Goal: Task Accomplishment & Management: Complete application form

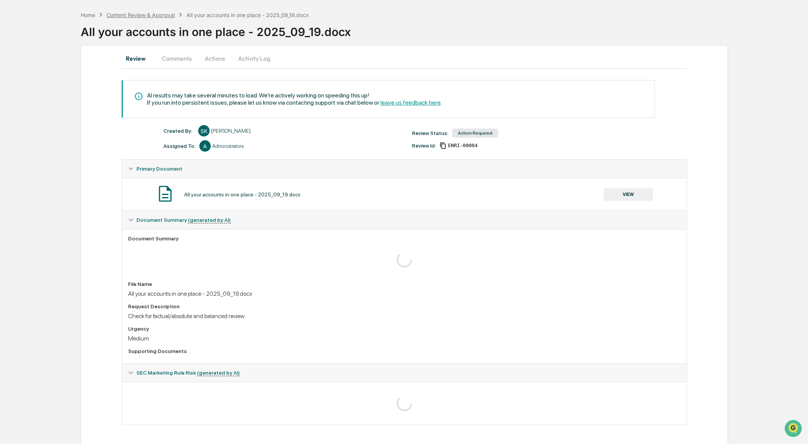
click at [147, 16] on div "Content Review & Approval" at bounding box center [140, 15] width 68 height 6
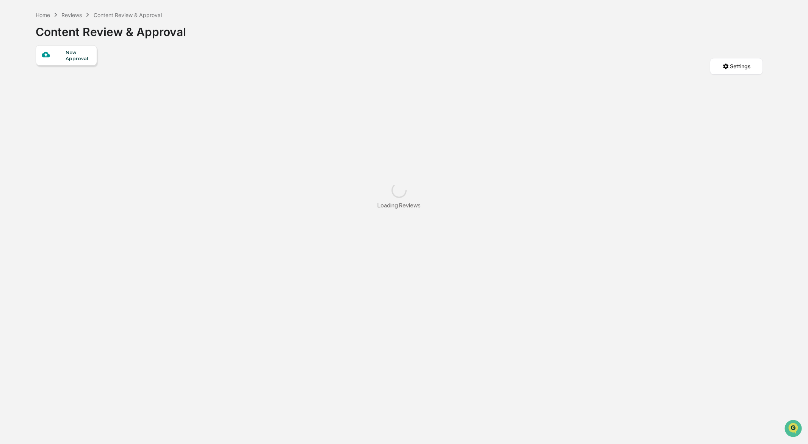
click at [68, 54] on div "New Approval" at bounding box center [78, 55] width 25 height 12
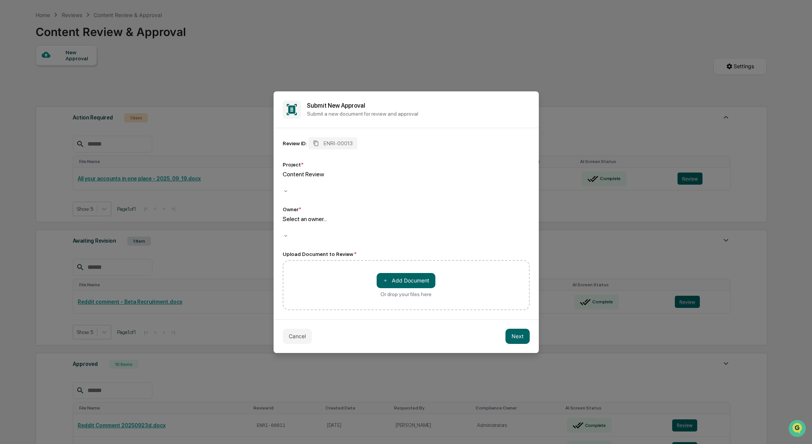
click at [285, 224] on div at bounding box center [283, 227] width 1 height 9
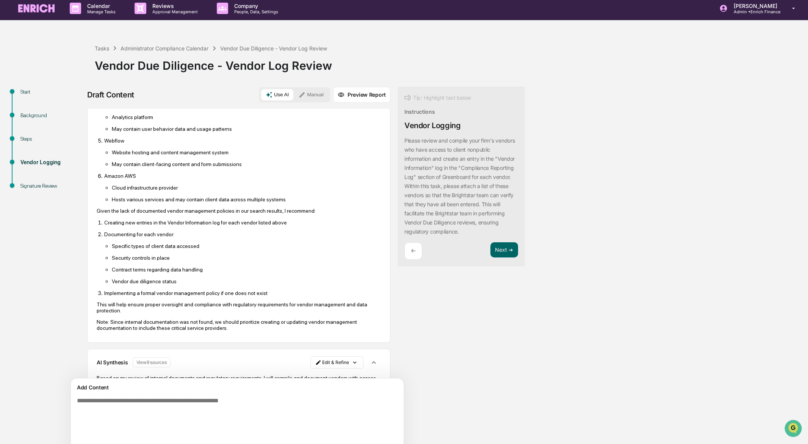
scroll to position [44, 0]
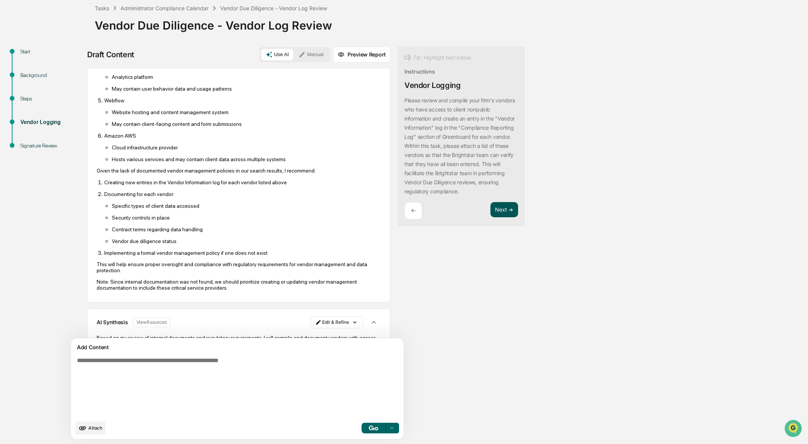
click at [506, 209] on button "Next ➔" at bounding box center [504, 210] width 28 height 16
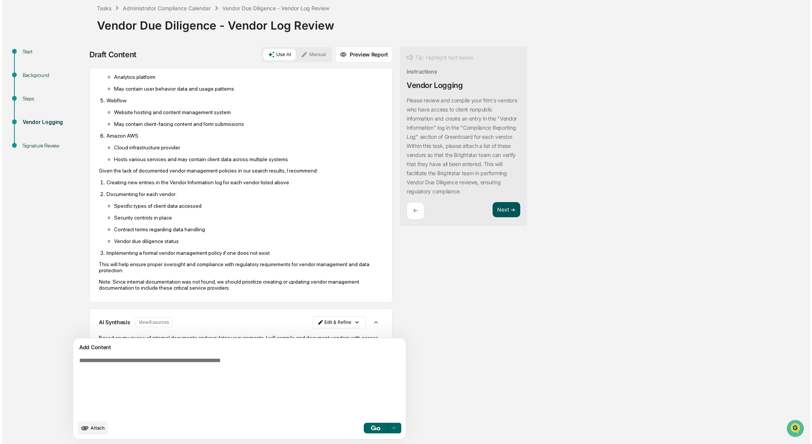
scroll to position [0, 0]
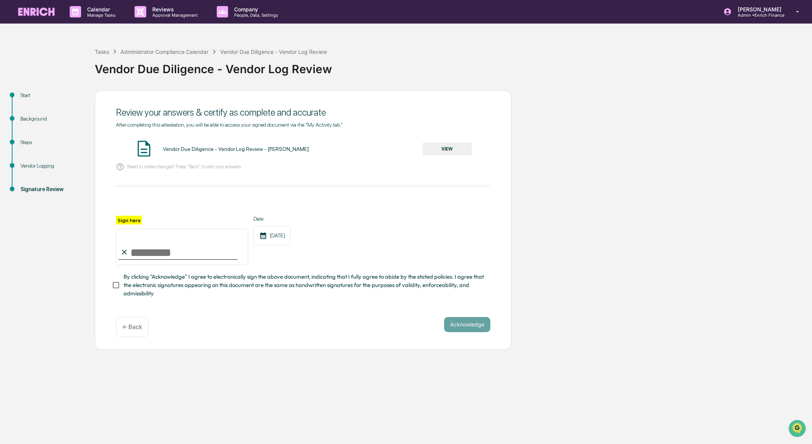
click at [155, 246] on input "Sign here" at bounding box center [182, 246] width 132 height 36
type input "**********"
click at [431, 247] on div "**********" at bounding box center [303, 240] width 374 height 49
click at [463, 320] on button "Acknowledge" at bounding box center [467, 324] width 46 height 15
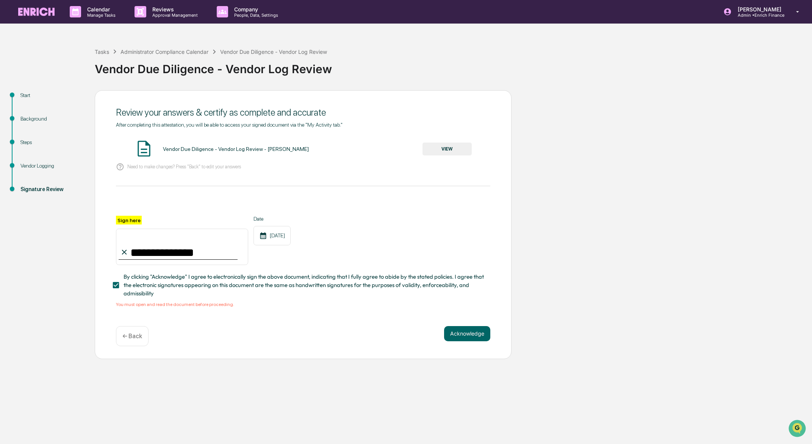
click at [436, 148] on button "VIEW" at bounding box center [446, 148] width 49 height 13
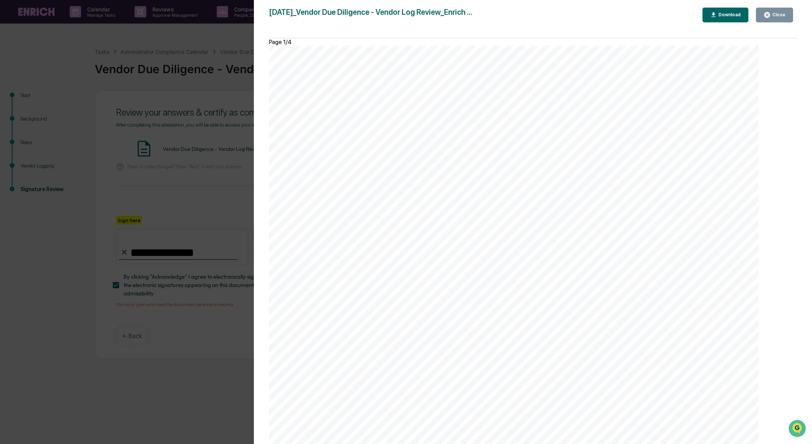
scroll to position [895, 0]
drag, startPoint x: 470, startPoint y: 69, endPoint x: 392, endPoint y: 117, distance: 91.3
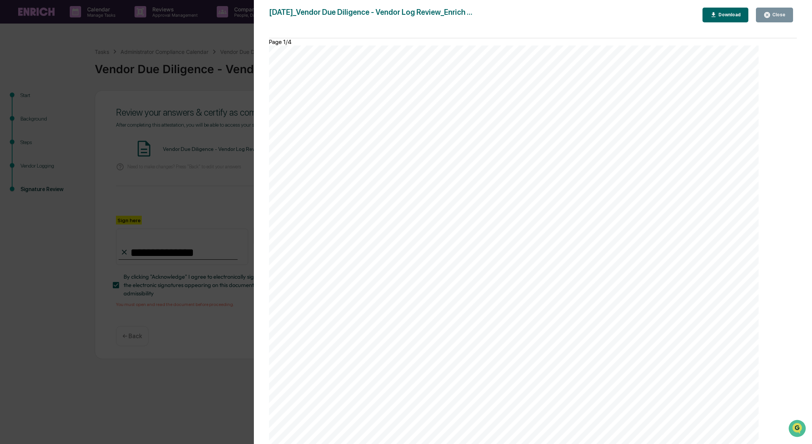
drag, startPoint x: 382, startPoint y: 130, endPoint x: 368, endPoint y: 320, distance: 190.4
drag, startPoint x: 385, startPoint y: 165, endPoint x: 435, endPoint y: 196, distance: 59.0
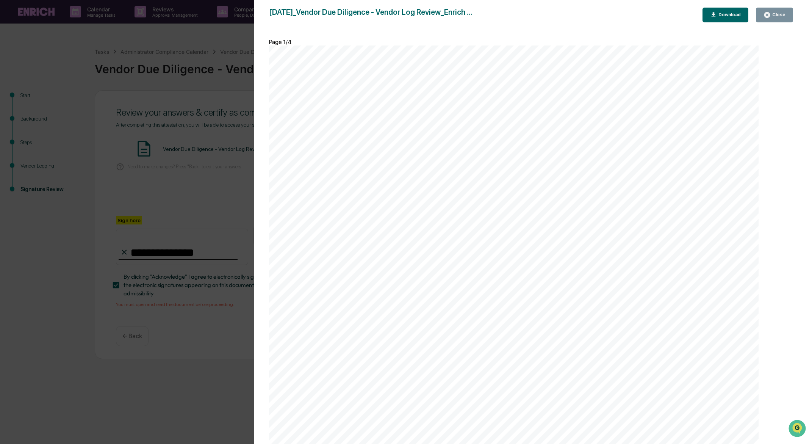
drag, startPoint x: 347, startPoint y: 189, endPoint x: 429, endPoint y: 216, distance: 85.3
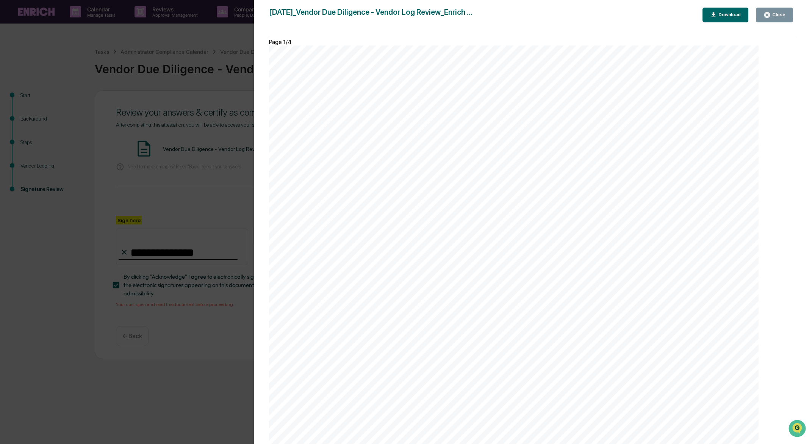
drag, startPoint x: 423, startPoint y: 117, endPoint x: 427, endPoint y: 139, distance: 22.4
drag, startPoint x: 344, startPoint y: 169, endPoint x: 610, endPoint y: 161, distance: 265.7
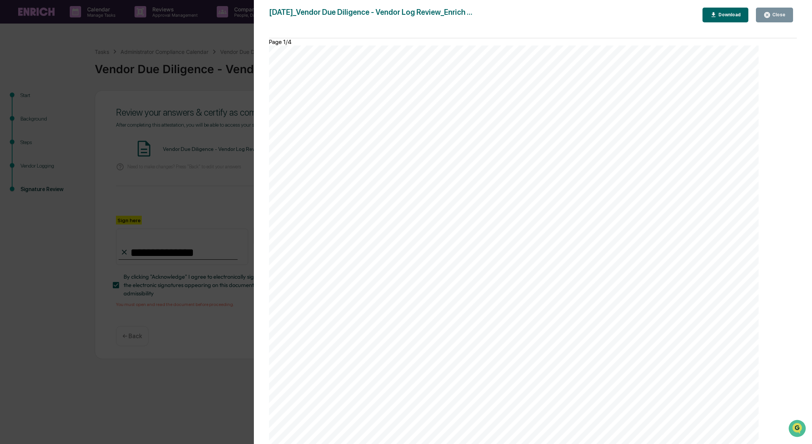
drag, startPoint x: 431, startPoint y: 265, endPoint x: 350, endPoint y: 176, distance: 120.7
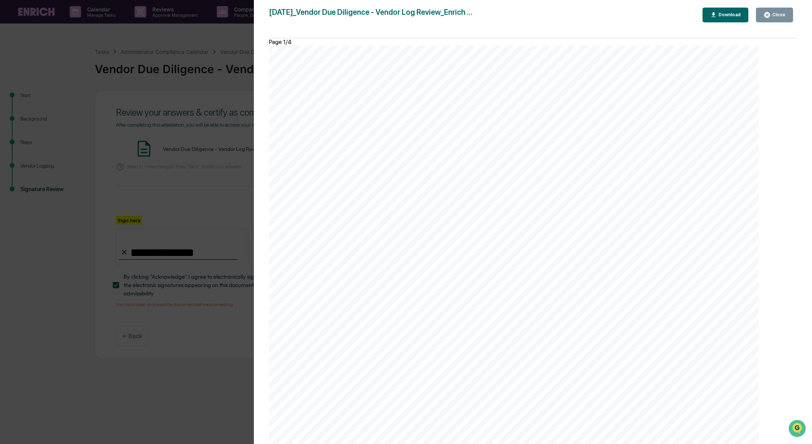
scroll to position [1412, 0]
drag, startPoint x: 335, startPoint y: 166, endPoint x: 432, endPoint y: 281, distance: 149.8
copy div "Service category/ function details Type of nonpublic information accessed Due d…"
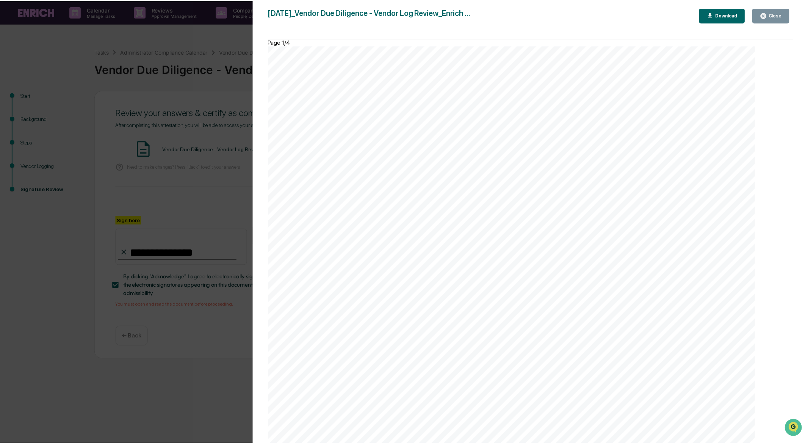
scroll to position [264, 0]
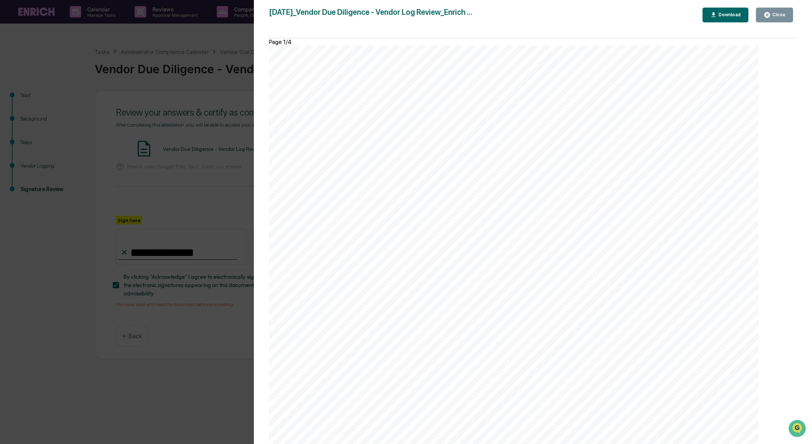
click at [203, 134] on div "Version History 09/30/2025, 07:06 PM Sameer Kalwani 2025-09-30_Vendor Due Dilig…" at bounding box center [406, 222] width 812 height 444
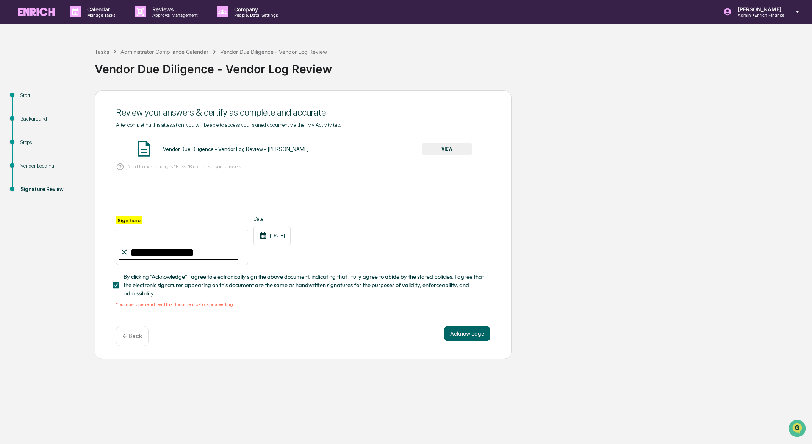
click at [33, 164] on div "Vendor Logging" at bounding box center [51, 166] width 62 height 8
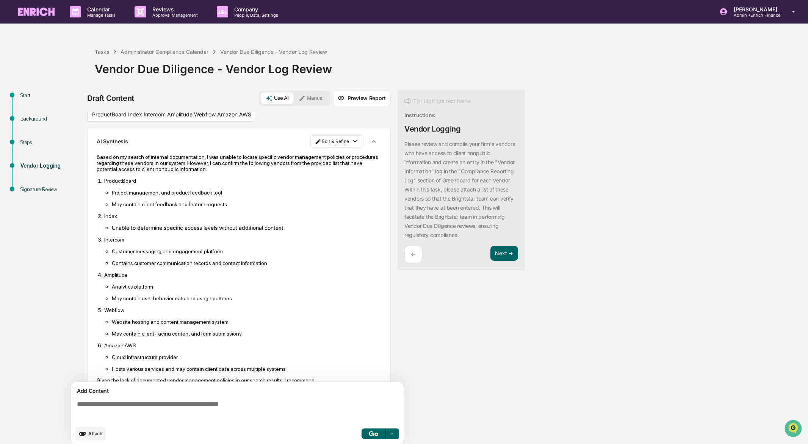
scroll to position [85, 0]
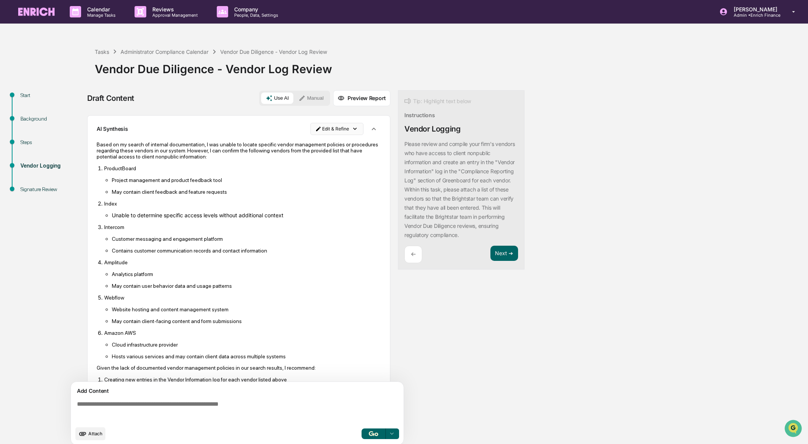
click at [339, 128] on html "Calendar Manage Tasks Reviews Approval Management Company People, Data, Setting…" at bounding box center [404, 222] width 808 height 444
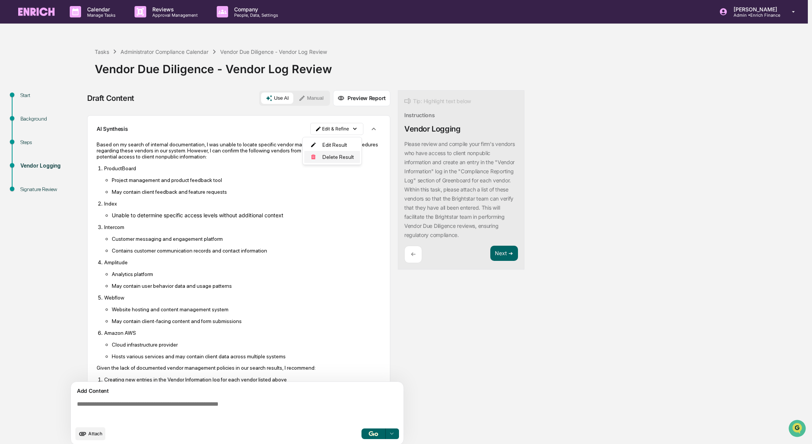
click at [335, 158] on div "Delete Result" at bounding box center [332, 157] width 56 height 12
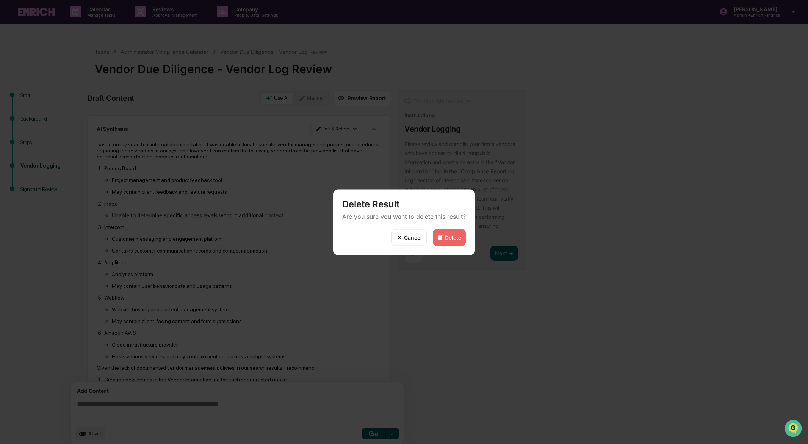
click at [453, 239] on div "Delete" at bounding box center [453, 237] width 16 height 6
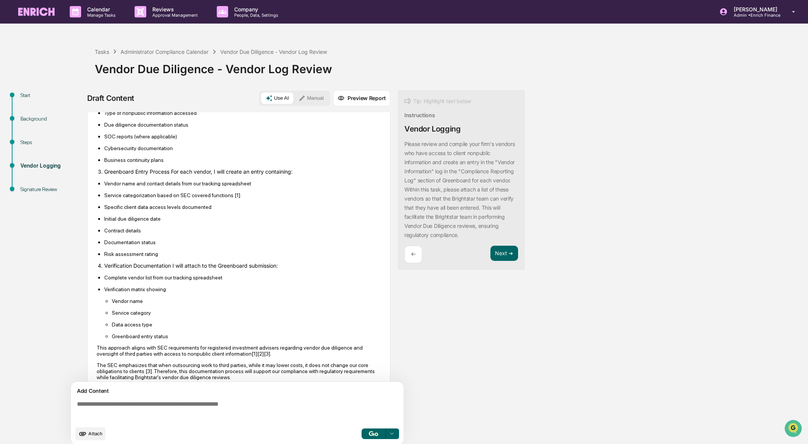
scroll to position [275, 0]
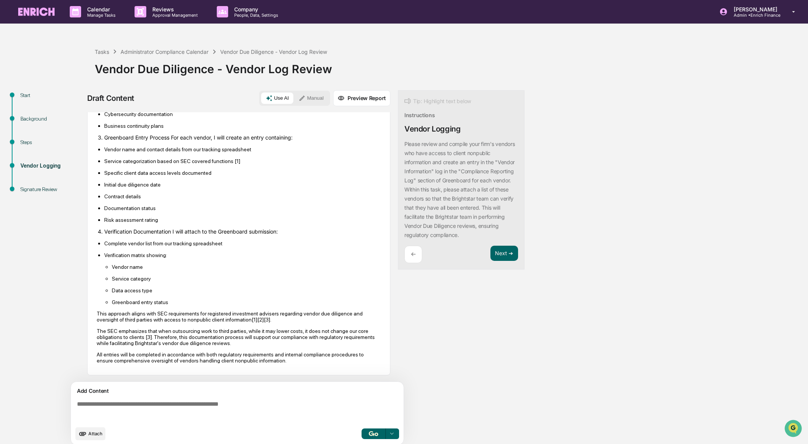
click at [126, 241] on p "Complete vendor list from our tracking spreadsheet" at bounding box center [242, 243] width 277 height 6
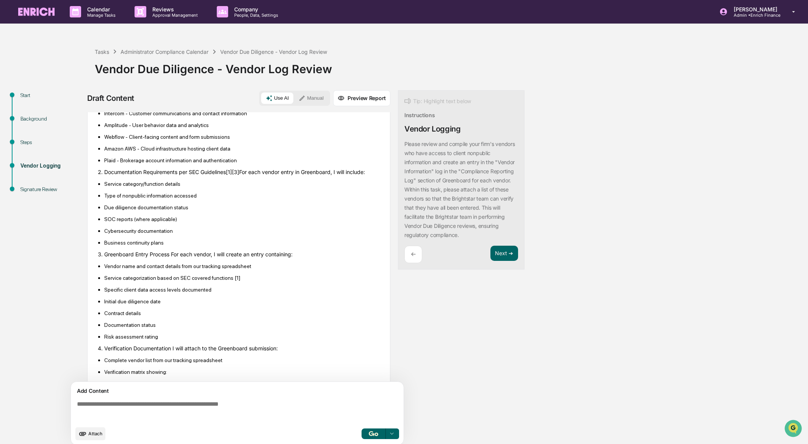
scroll to position [232, 0]
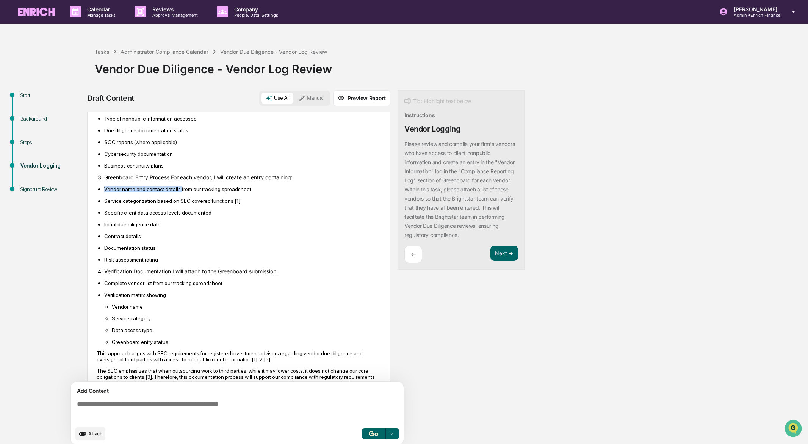
drag, startPoint x: 105, startPoint y: 192, endPoint x: 186, endPoint y: 189, distance: 81.1
click at [186, 189] on p "Vendor name and contact details from our tracking spreadsheet" at bounding box center [242, 189] width 277 height 6
drag, startPoint x: 148, startPoint y: 189, endPoint x: 184, endPoint y: 189, distance: 36.0
click at [184, 189] on p "Vendor name and contact details from our tracking spreadsheet" at bounding box center [242, 189] width 277 height 6
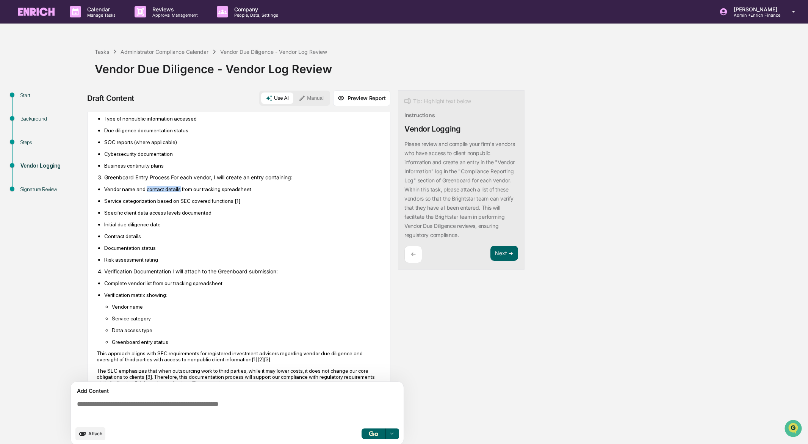
copy p "contact details"
click at [155, 202] on p "Service categorization based on SEC covered functions [1]" at bounding box center [242, 201] width 277 height 6
drag, startPoint x: 105, startPoint y: 203, endPoint x: 239, endPoint y: 203, distance: 134.1
click at [239, 203] on p "Service categorization based on SEC covered functions [1]" at bounding box center [242, 201] width 277 height 6
copy p "Service categorization based on SEC covered functions"
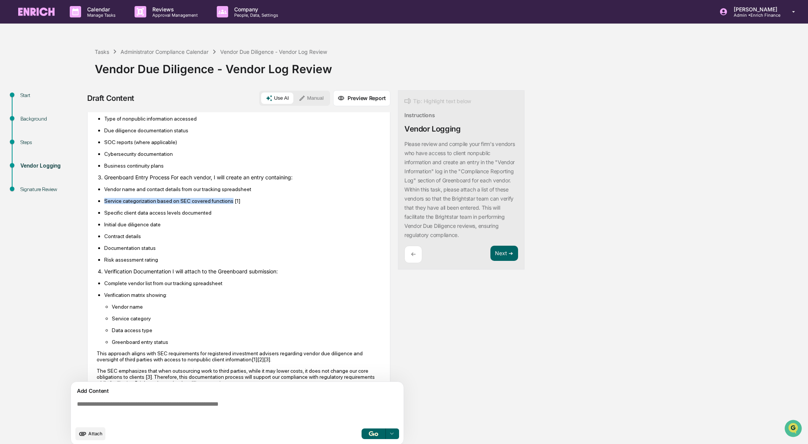
copy p "Service categorization based on SEC covered functions"
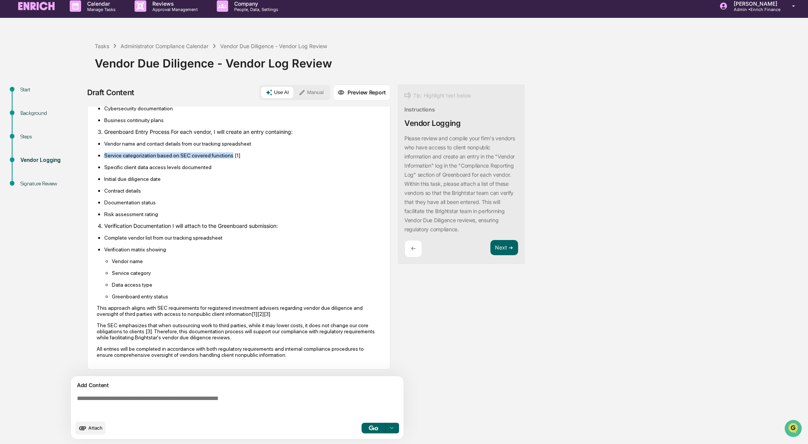
scroll to position [4, 0]
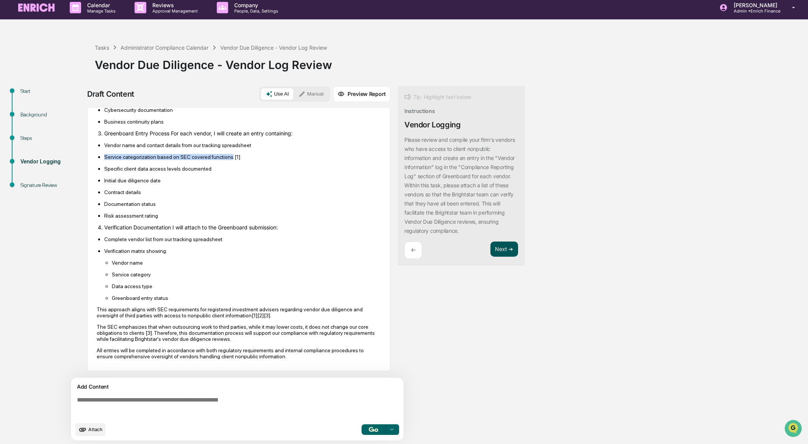
click at [499, 242] on button "Next ➔" at bounding box center [504, 249] width 28 height 16
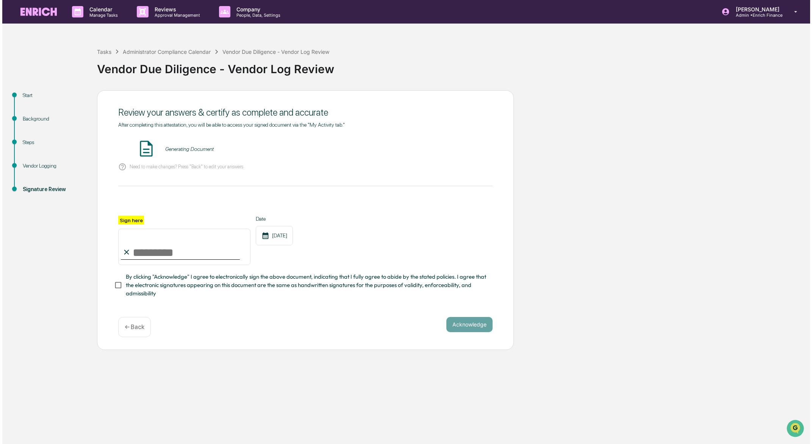
scroll to position [0, 0]
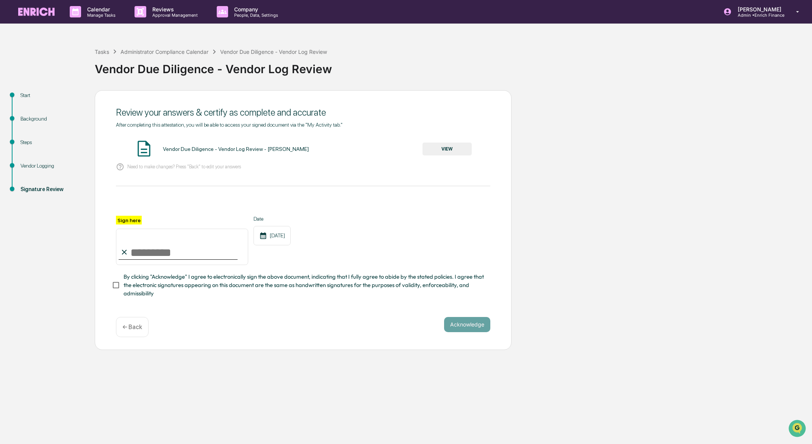
click at [453, 150] on button "VIEW" at bounding box center [446, 148] width 49 height 13
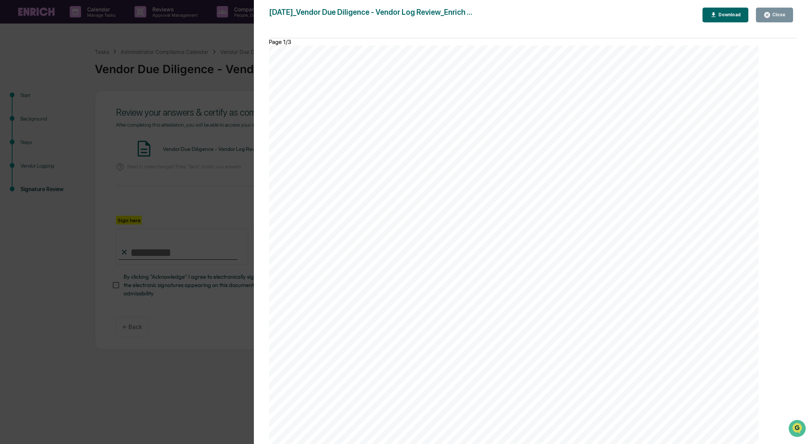
scroll to position [1290, 0]
drag, startPoint x: 702, startPoint y: 138, endPoint x: 344, endPoint y: 138, distance: 358.0
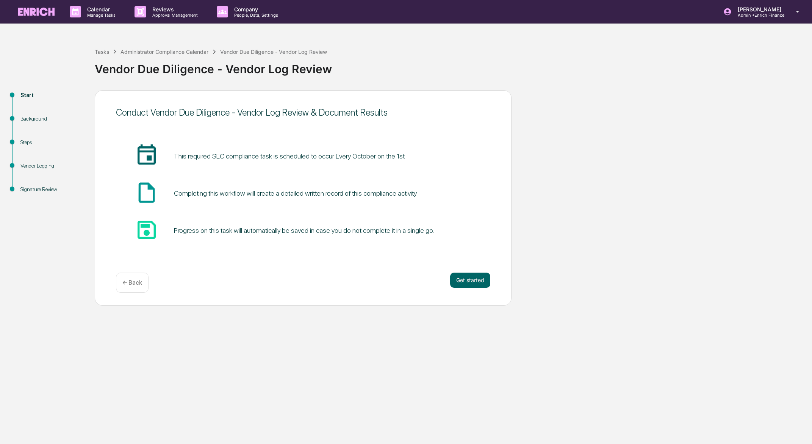
click at [49, 164] on div "Vendor Logging" at bounding box center [51, 166] width 62 height 8
click at [37, 167] on div "Vendor Logging" at bounding box center [51, 166] width 62 height 8
drag, startPoint x: 470, startPoint y: 288, endPoint x: 471, endPoint y: 284, distance: 4.2
click at [470, 286] on div "Get started ← Back" at bounding box center [303, 282] width 374 height 20
click at [471, 282] on button "Get started" at bounding box center [470, 279] width 40 height 15
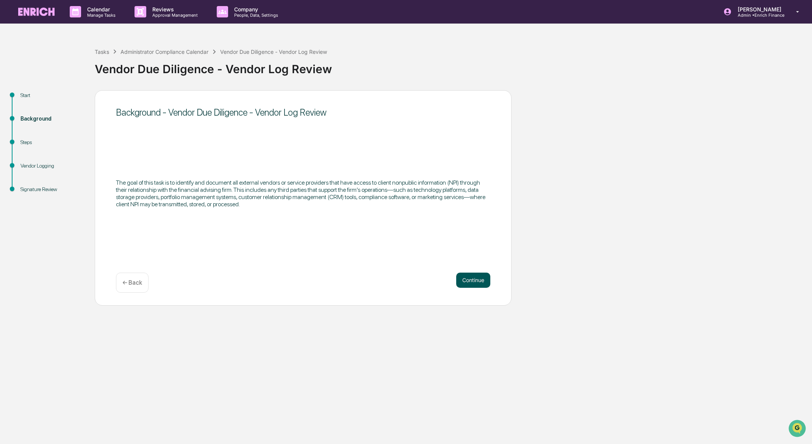
click at [470, 282] on button "Continue" at bounding box center [473, 279] width 34 height 15
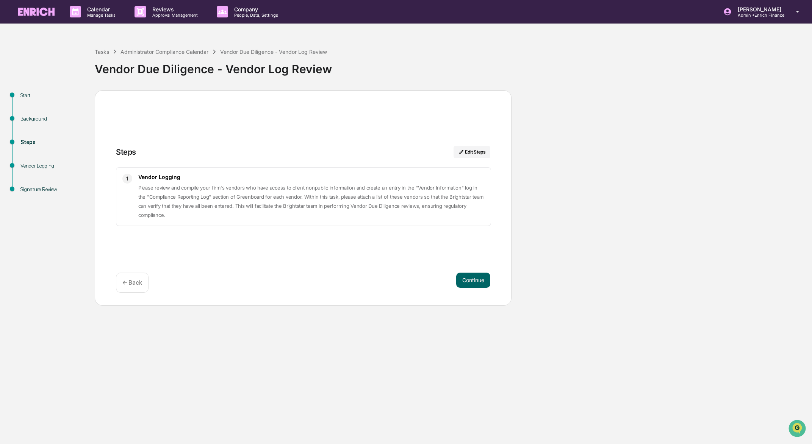
click at [470, 282] on button "Continue" at bounding box center [473, 279] width 34 height 15
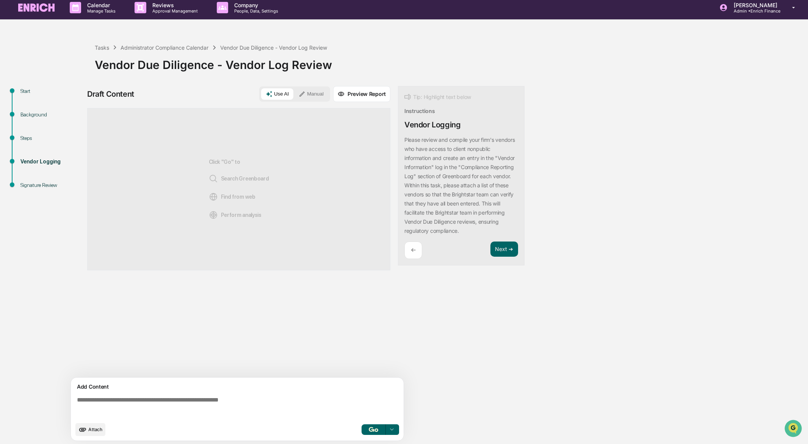
scroll to position [6, 0]
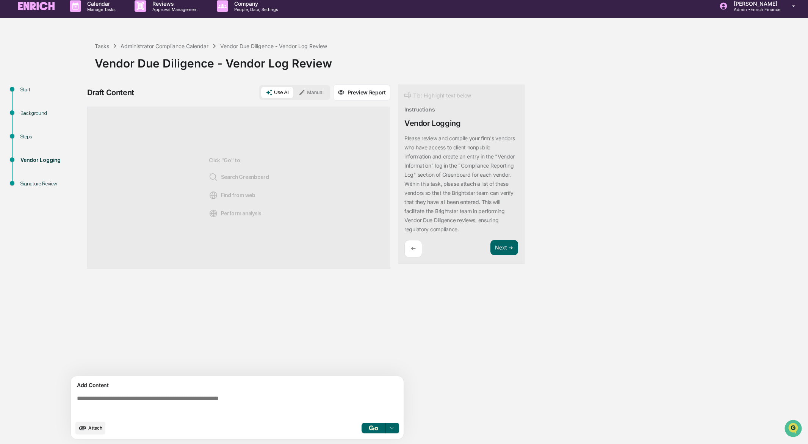
click at [90, 431] on button "Attach" at bounding box center [90, 427] width 30 height 13
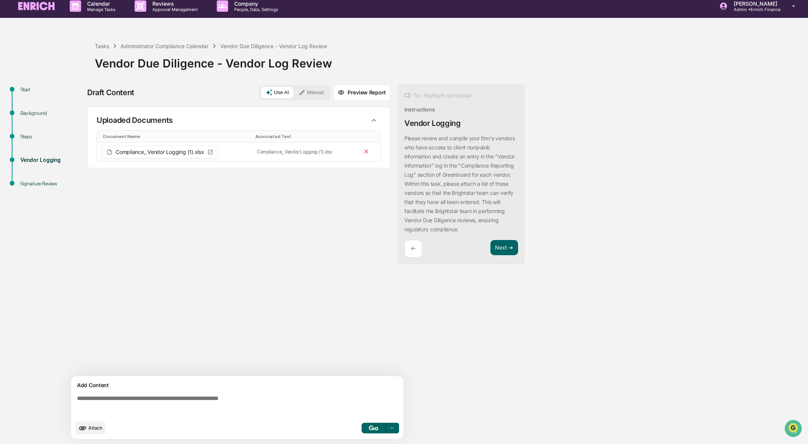
click at [270, 94] on icon at bounding box center [269, 92] width 7 height 7
click at [370, 423] on button "button" at bounding box center [373, 427] width 24 height 11
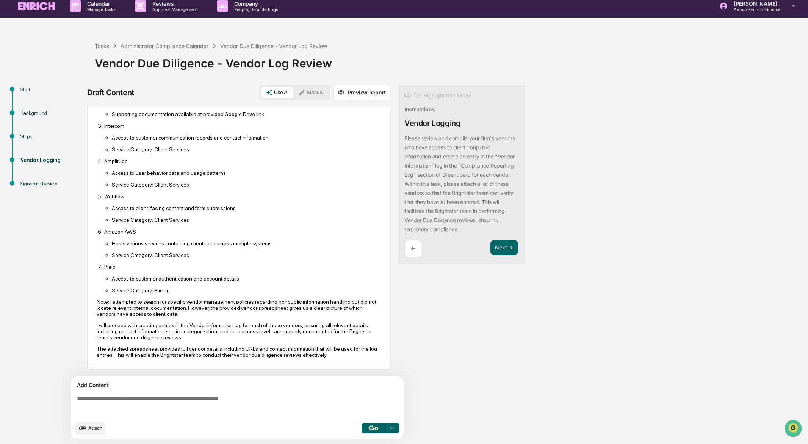
scroll to position [206, 0]
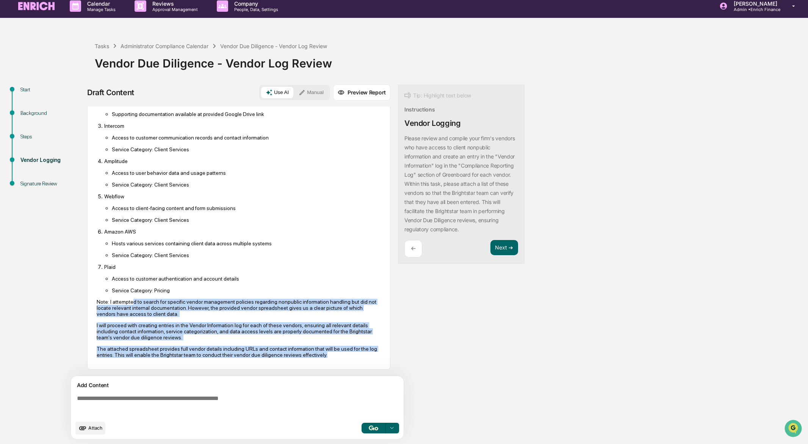
drag, startPoint x: 136, startPoint y: 300, endPoint x: 375, endPoint y: 357, distance: 245.6
click at [379, 357] on div "AI Synthesis Edit & Refine Based on the provided vendor information spreadsheet…" at bounding box center [238, 174] width 303 height 390
click at [367, 354] on p "The attached spreadsheet provides full vendor details including URLs and contac…" at bounding box center [239, 352] width 284 height 12
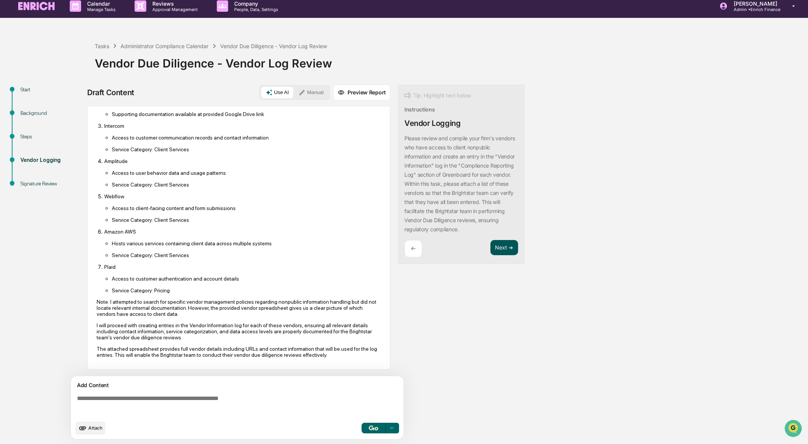
click at [510, 249] on button "Next ➔" at bounding box center [504, 248] width 28 height 16
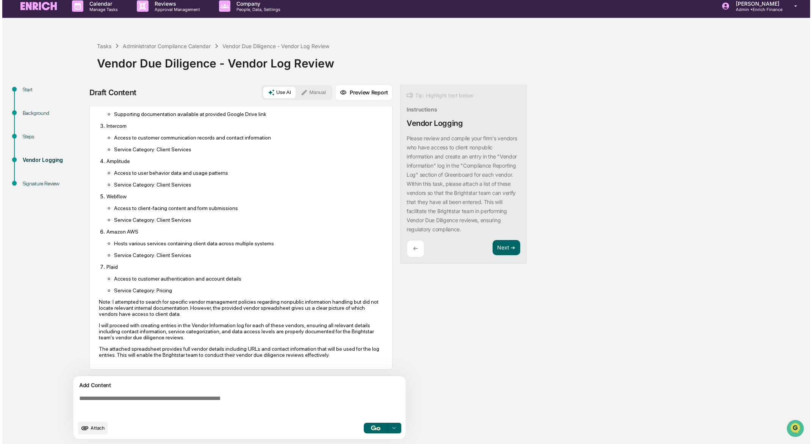
scroll to position [0, 0]
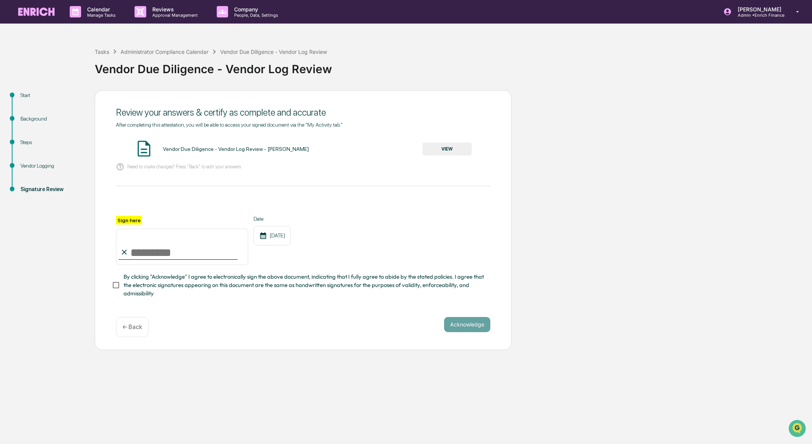
click at [453, 154] on button "VIEW" at bounding box center [446, 148] width 49 height 13
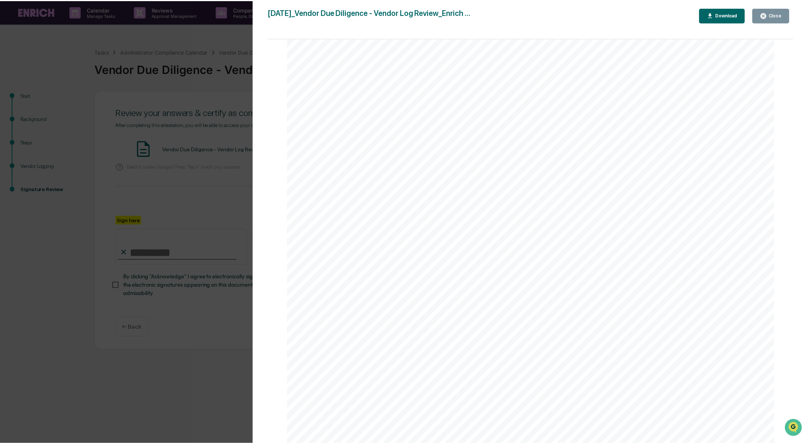
scroll to position [1023, 0]
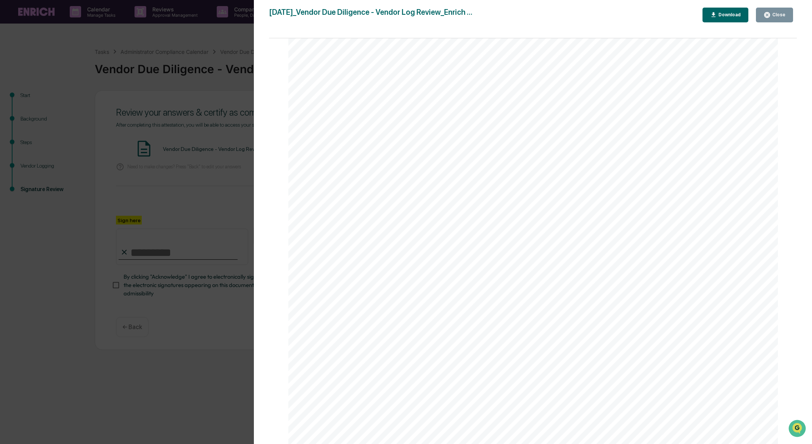
click at [728, 16] on div "Download" at bounding box center [729, 14] width 24 height 5
click at [145, 123] on div "Version History 09/30/2025, 07:25 PM Sameer Kalwani 2025-09-30_Vendor Due Dilig…" at bounding box center [406, 222] width 812 height 444
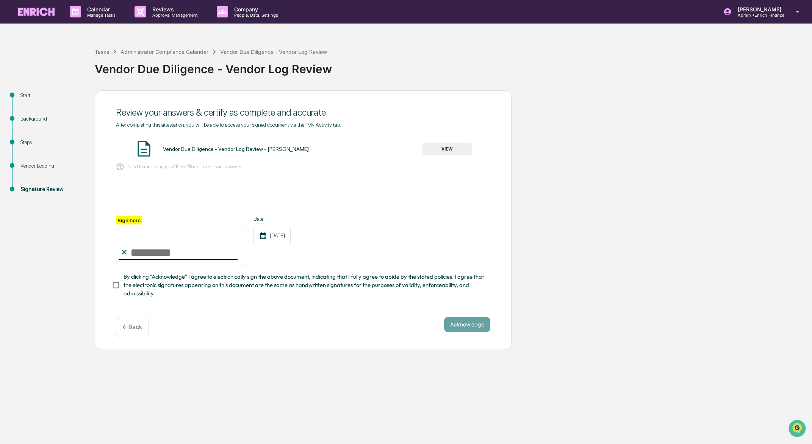
click at [144, 250] on input "Sign here" at bounding box center [182, 246] width 132 height 36
type input "**********"
click at [484, 323] on button "Acknowledge" at bounding box center [467, 324] width 46 height 15
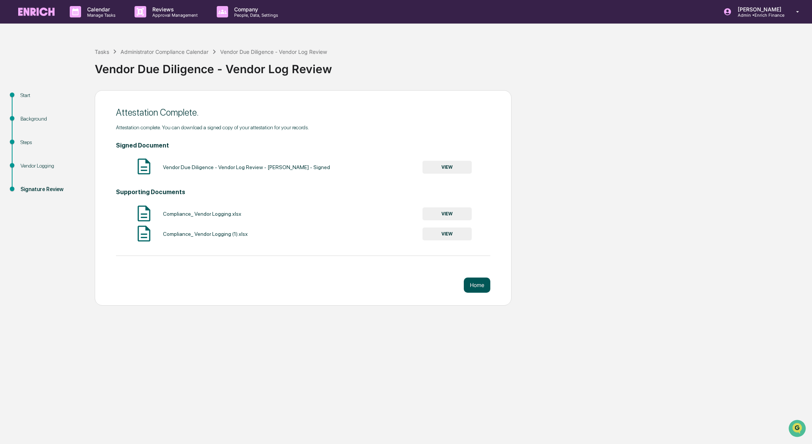
click at [480, 284] on button "Home" at bounding box center [477, 284] width 27 height 15
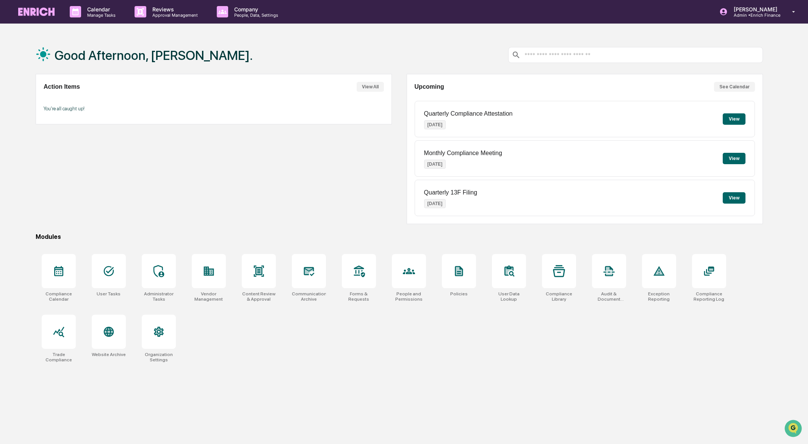
click at [741, 119] on button "View" at bounding box center [734, 118] width 23 height 11
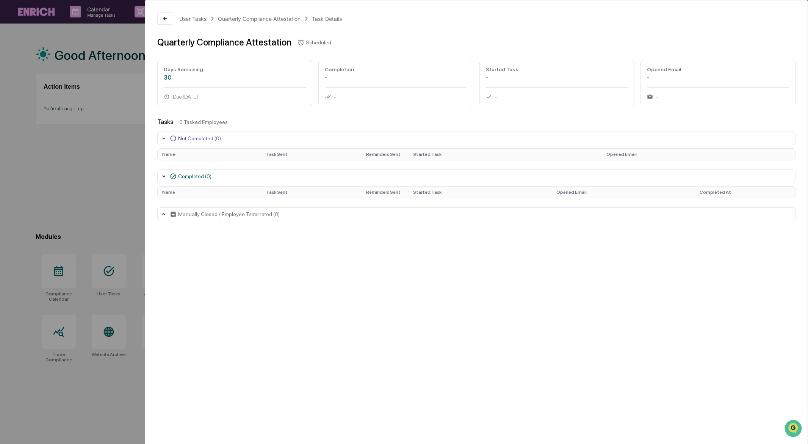
click at [162, 214] on icon at bounding box center [164, 214] width 6 height 6
click at [167, 16] on icon at bounding box center [165, 19] width 6 height 6
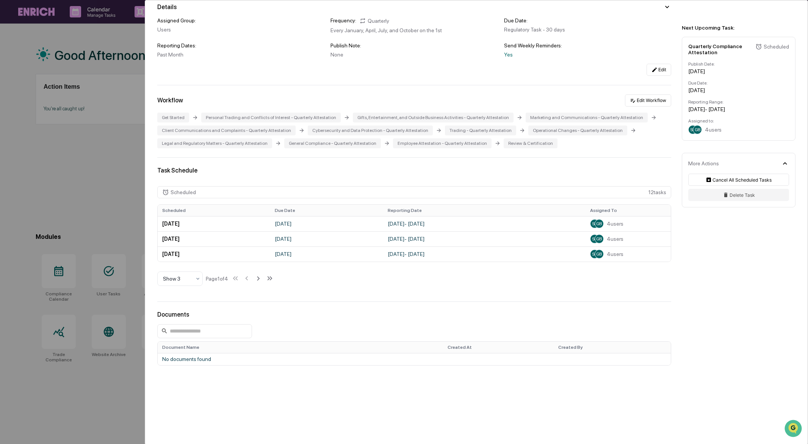
scroll to position [105, 0]
click at [178, 279] on div at bounding box center [177, 279] width 28 height 8
click at [177, 327] on div "Show 10" at bounding box center [180, 326] width 45 height 15
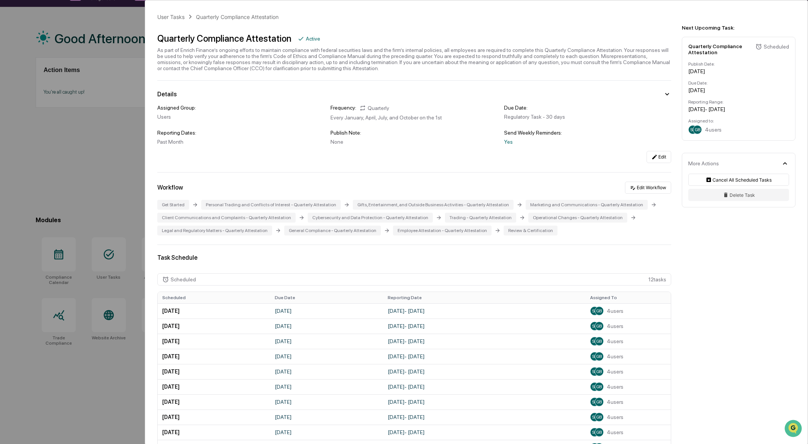
scroll to position [0, 0]
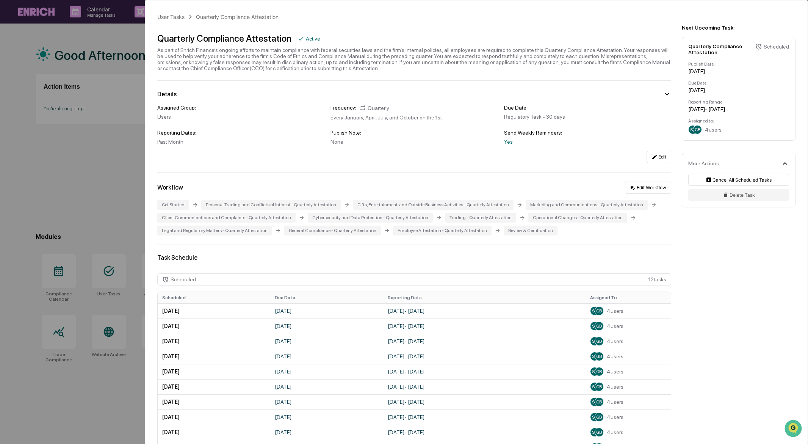
click at [111, 56] on div "User Tasks Quarterly Compliance Attestation Quarterly Compliance Attestation Ac…" at bounding box center [404, 222] width 808 height 444
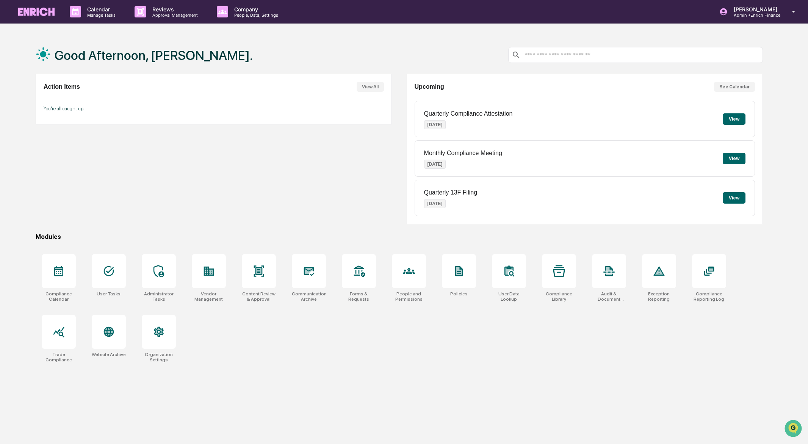
click at [738, 120] on button "View" at bounding box center [734, 118] width 23 height 11
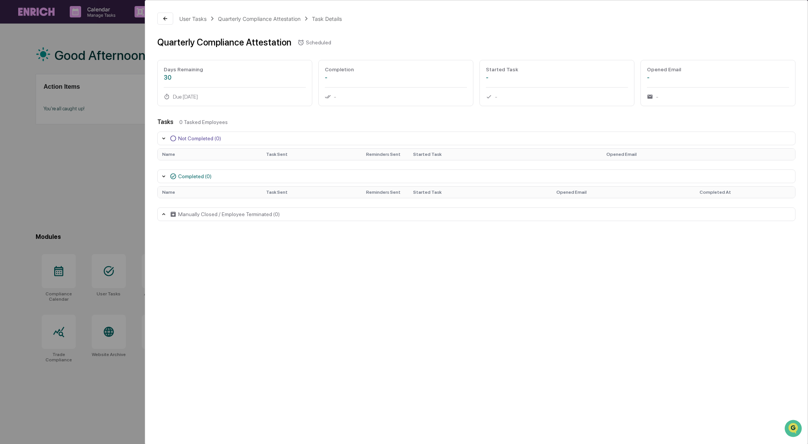
click at [328, 20] on div "Task Details" at bounding box center [327, 19] width 30 height 6
click at [328, 96] on icon at bounding box center [328, 96] width 6 height 3
click at [165, 214] on icon at bounding box center [164, 214] width 6 height 6
click at [167, 23] on button at bounding box center [165, 19] width 16 height 12
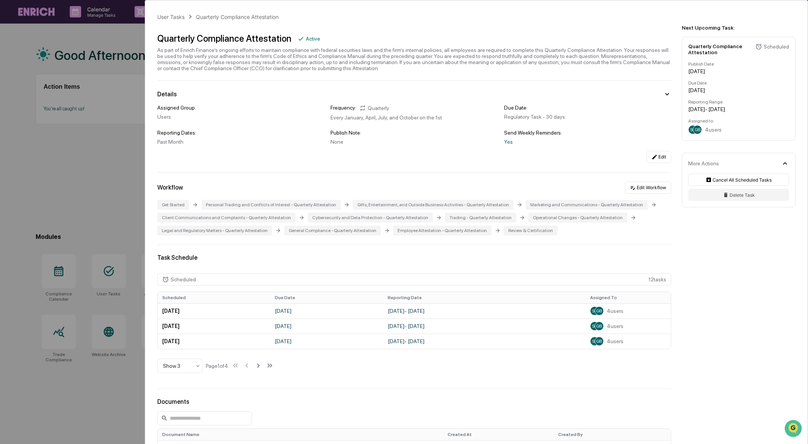
click at [91, 202] on div "User Tasks Quarterly Compliance Attestation Quarterly Compliance Attestation Ac…" at bounding box center [404, 222] width 808 height 444
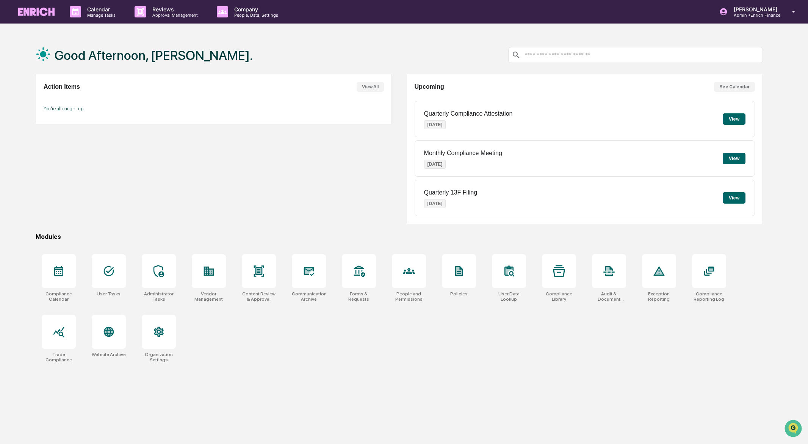
click at [732, 118] on button "View" at bounding box center [734, 118] width 23 height 11
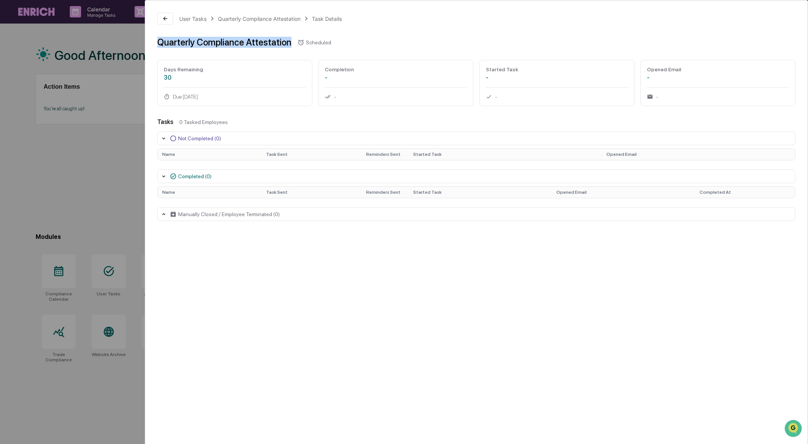
drag, startPoint x: 158, startPoint y: 41, endPoint x: 290, endPoint y: 40, distance: 132.2
click at [290, 40] on div "Quarterly Compliance Attestation" at bounding box center [224, 42] width 134 height 11
copy div "Quarterly Compliance Attestation"
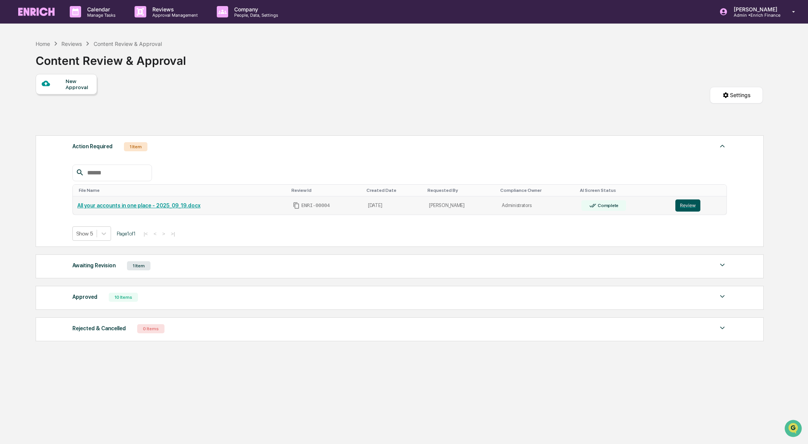
click at [691, 206] on button "Review" at bounding box center [687, 205] width 25 height 12
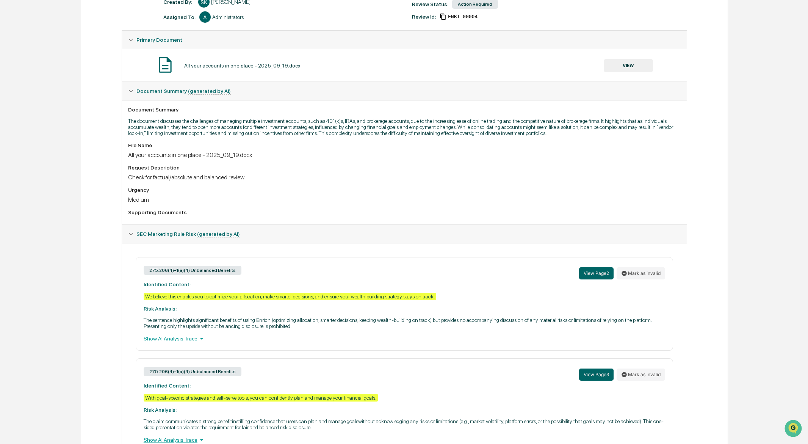
scroll to position [169, 0]
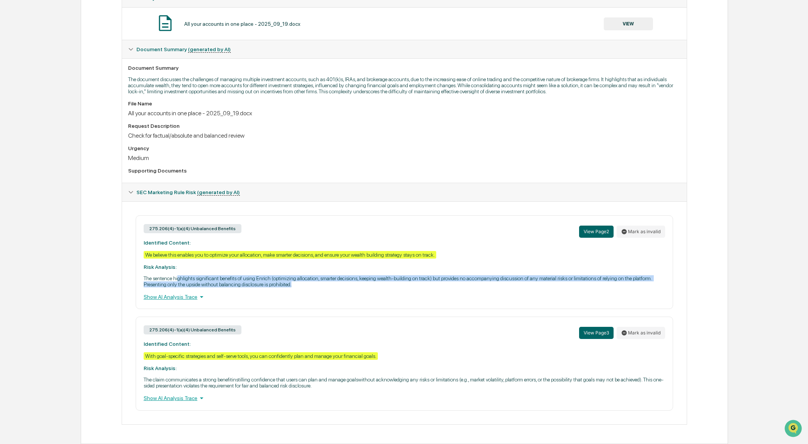
drag, startPoint x: 202, startPoint y: 274, endPoint x: 632, endPoint y: 280, distance: 430.8
click at [632, 280] on p "The sentence highlights significant benefits of using Enrich (optimizing alloca…" at bounding box center [404, 281] width 521 height 12
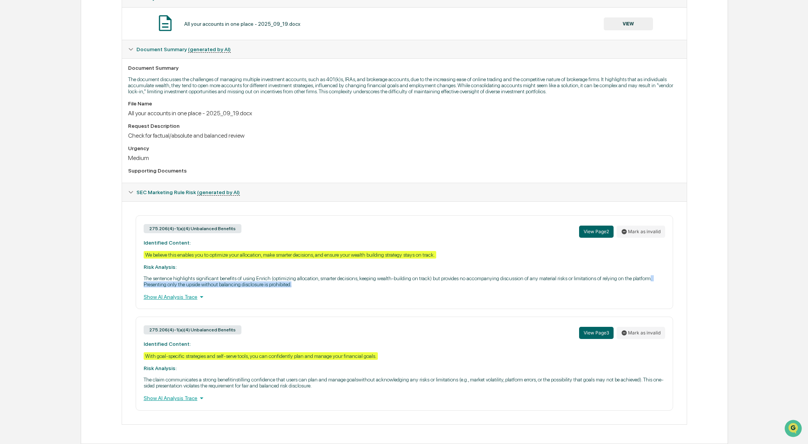
drag, startPoint x: 197, startPoint y: 279, endPoint x: 390, endPoint y: 278, distance: 193.2
click at [390, 278] on p "The sentence highlights significant benefits of using Enrich (optimizing alloca…" at bounding box center [404, 281] width 521 height 12
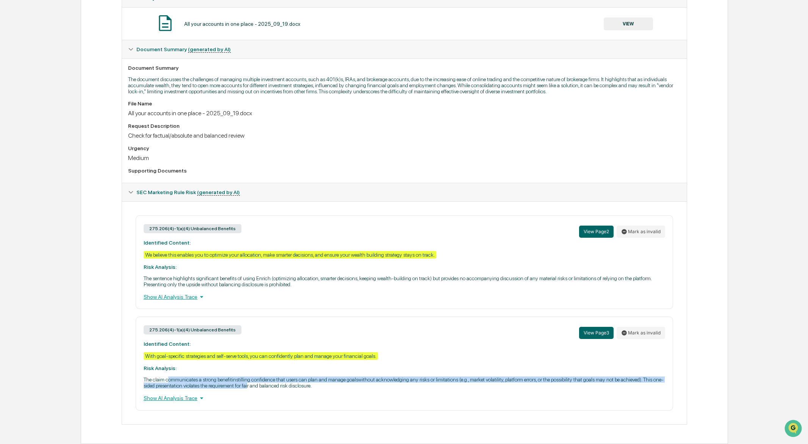
drag, startPoint x: 172, startPoint y: 381, endPoint x: 343, endPoint y: 384, distance: 170.9
click at [343, 384] on p "The claim communicates a strong benefitinstilling confidence that users can pla…" at bounding box center [404, 382] width 521 height 12
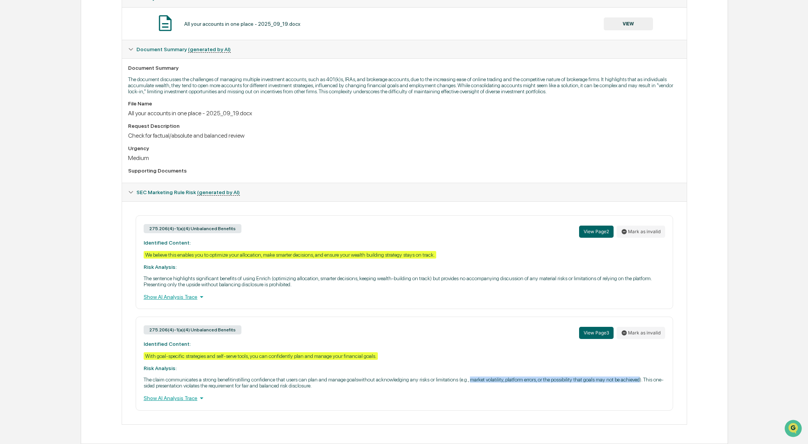
drag, startPoint x: 511, startPoint y: 379, endPoint x: 193, endPoint y: 384, distance: 317.5
click at [193, 385] on p "The claim communicates a strong benefitinstilling confidence that users can pla…" at bounding box center [404, 382] width 521 height 12
copy p "market volatility, platform errors, or the possibility that goals may not be ac…"
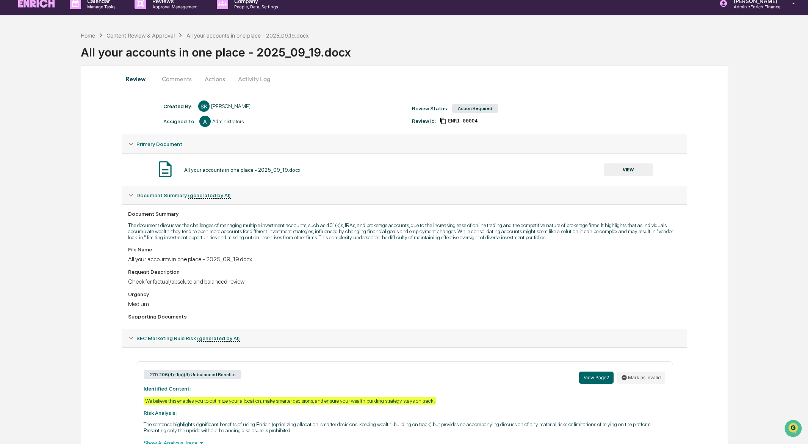
scroll to position [0, 0]
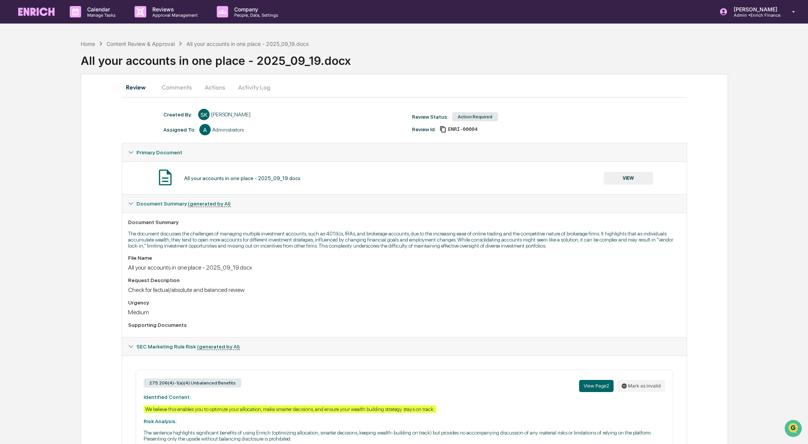
click at [255, 88] on button "Activity Log" at bounding box center [254, 87] width 44 height 18
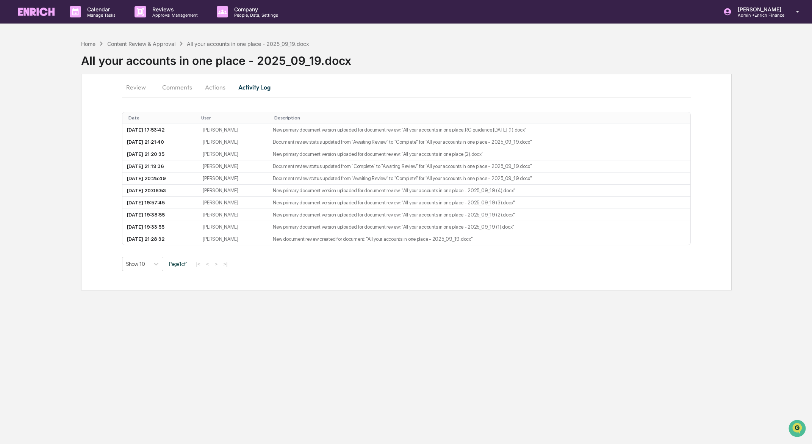
click at [204, 86] on button "Actions" at bounding box center [215, 87] width 34 height 18
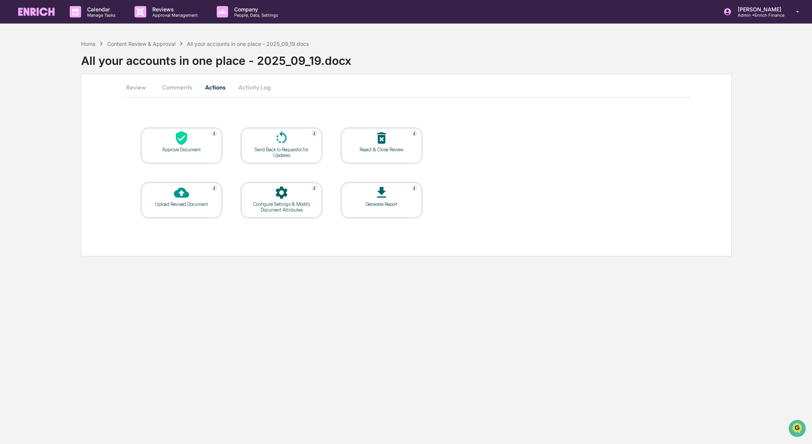
click at [191, 195] on div at bounding box center [182, 193] width 76 height 16
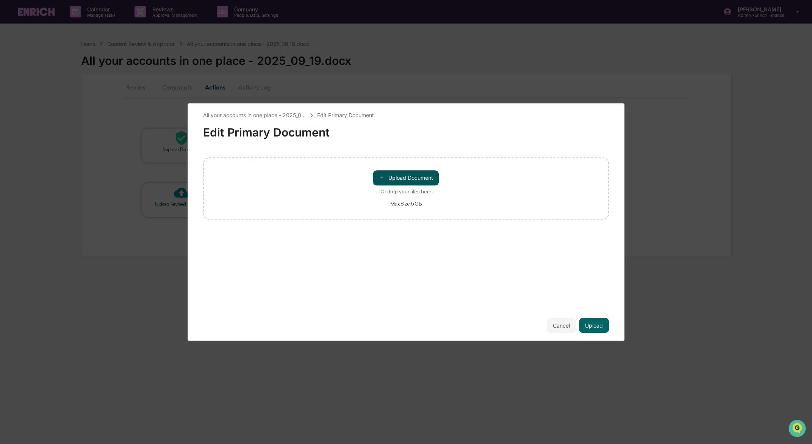
click at [392, 181] on button "＋ Upload Document" at bounding box center [406, 177] width 66 height 15
click at [599, 325] on button "Upload" at bounding box center [594, 324] width 30 height 15
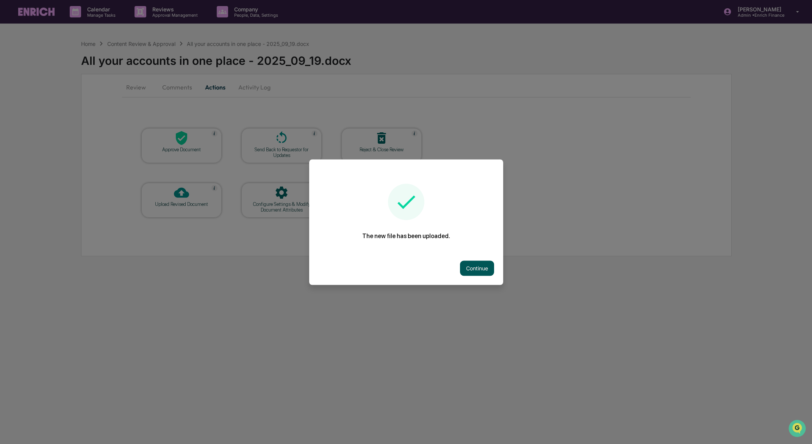
click at [471, 266] on button "Continue" at bounding box center [477, 267] width 34 height 15
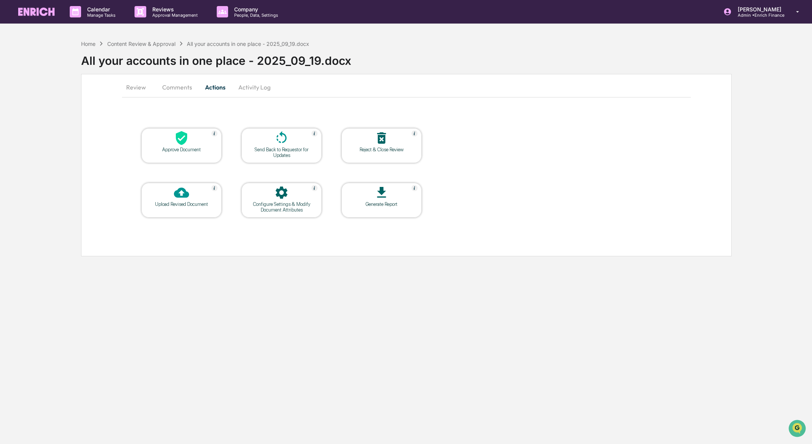
click at [143, 87] on button "Review" at bounding box center [139, 87] width 34 height 18
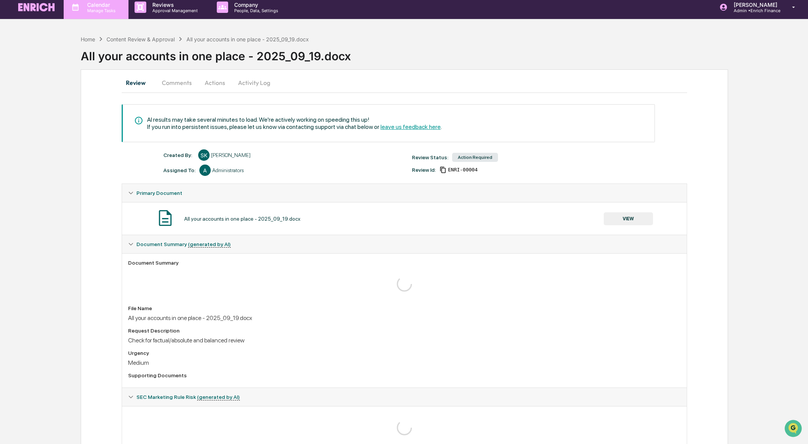
scroll to position [11, 0]
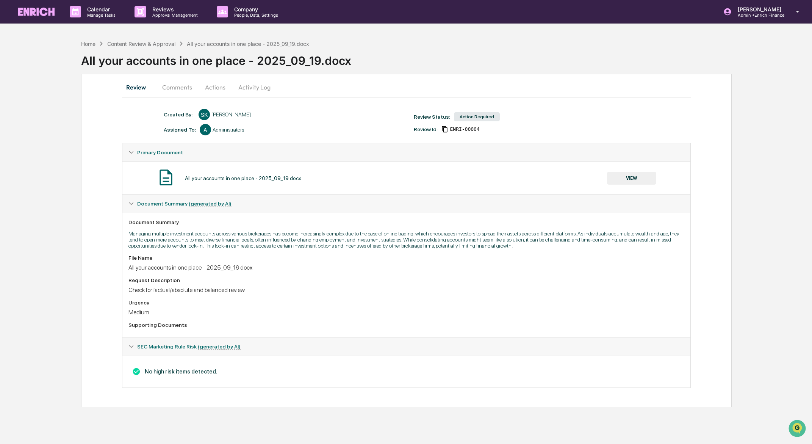
click at [233, 90] on button "Activity Log" at bounding box center [254, 87] width 44 height 18
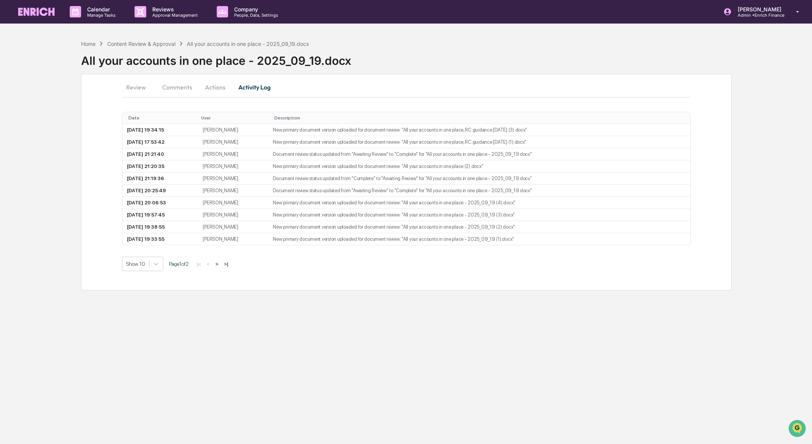
click at [213, 89] on button "Actions" at bounding box center [215, 87] width 34 height 18
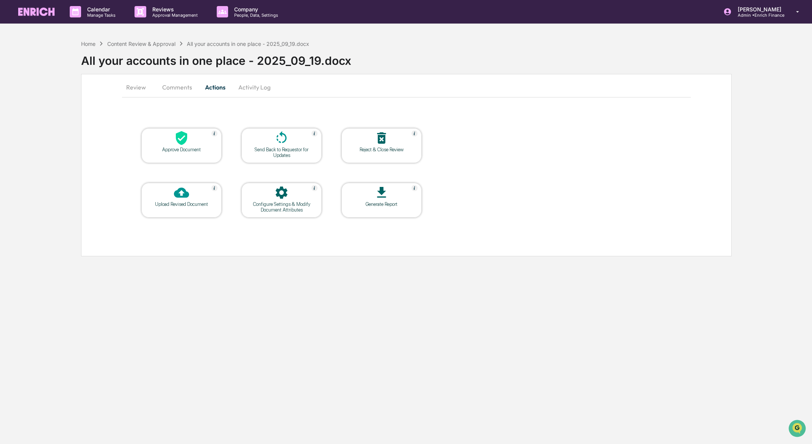
click at [291, 192] on div at bounding box center [282, 193] width 76 height 16
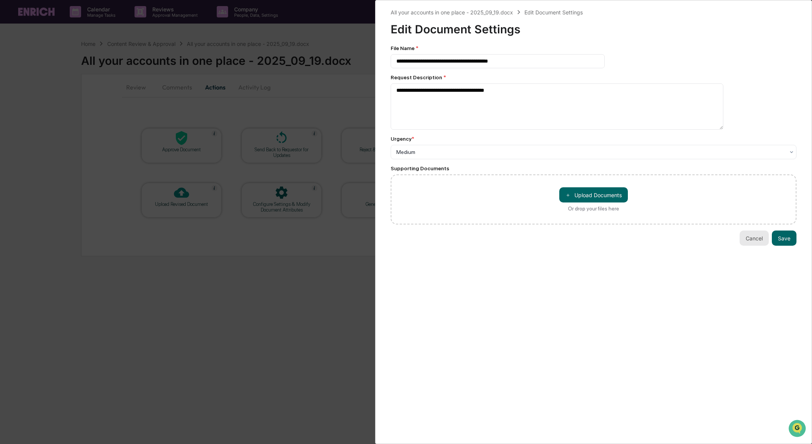
click at [750, 241] on button "Cancel" at bounding box center [754, 237] width 29 height 15
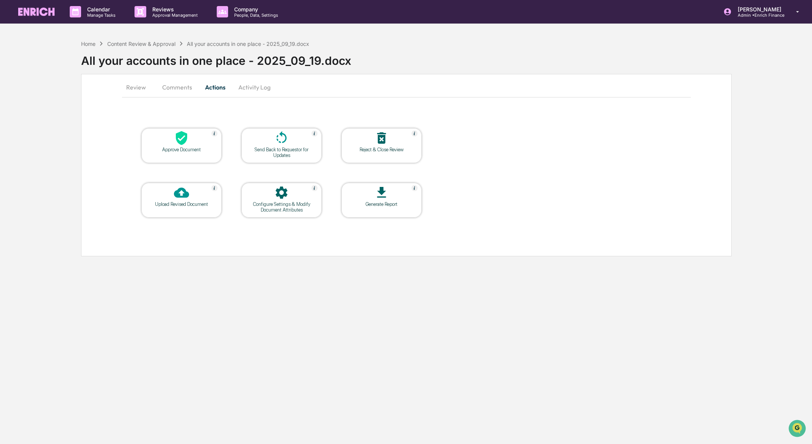
click at [246, 266] on div "Calendar Manage Tasks Reviews Approval Management Company People, Data, Setting…" at bounding box center [406, 222] width 812 height 444
